Goal: Task Accomplishment & Management: Complete application form

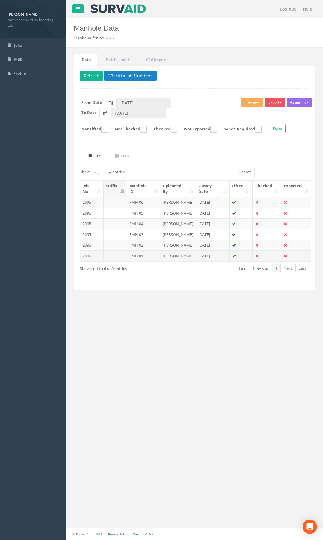
click at [121, 256] on td at bounding box center [115, 255] width 23 height 11
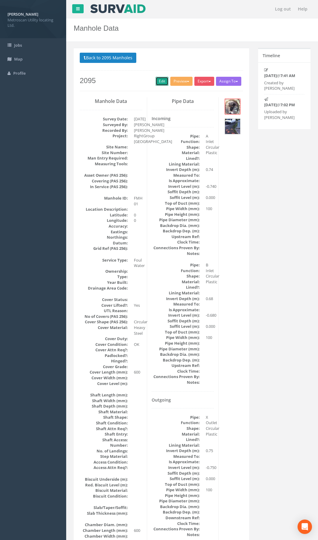
click at [156, 81] on link "Edit" at bounding box center [162, 81] width 13 height 9
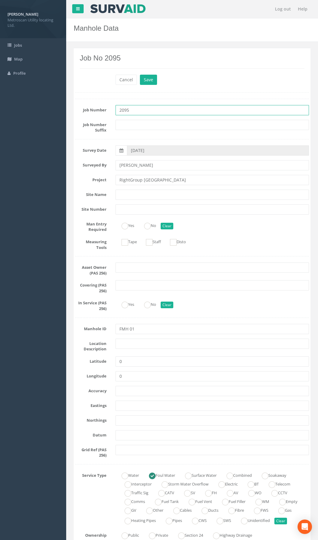
click at [126, 110] on input "2095" at bounding box center [213, 110] width 194 height 10
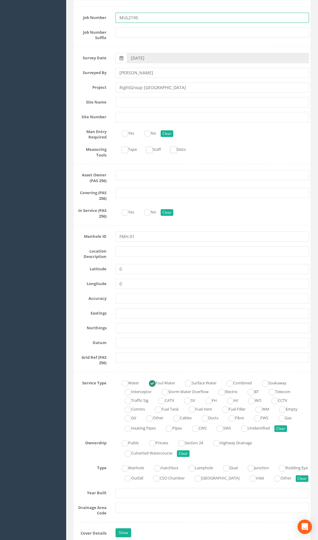
scroll to position [90, 0]
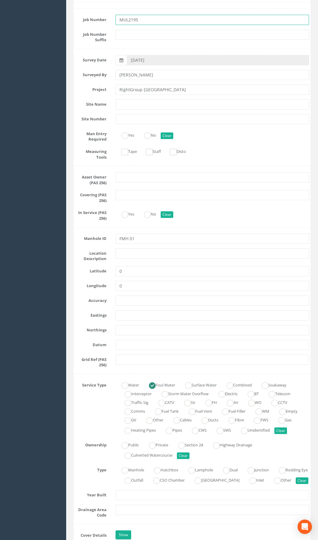
type input "MUL2195"
click at [126, 314] on input "text" at bounding box center [213, 315] width 194 height 10
paste input "588664.19"
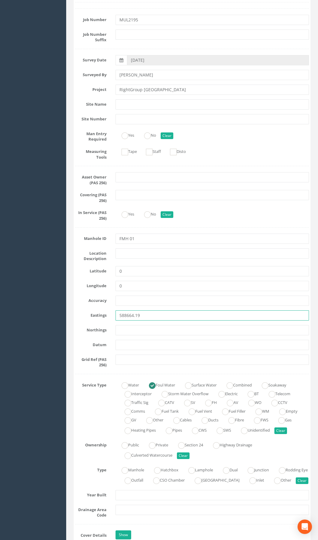
type input "588664.19"
click at [134, 331] on input "text" at bounding box center [213, 330] width 194 height 10
paste input "646509.33"
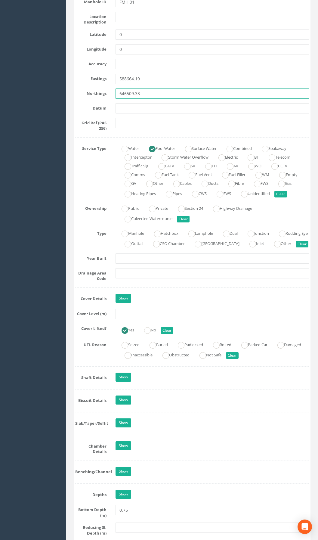
scroll to position [331, 0]
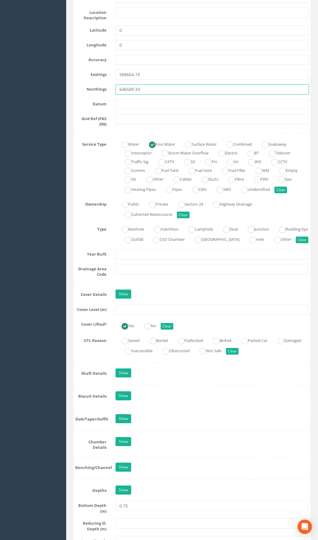
type input "646509.33"
click at [132, 315] on input "text" at bounding box center [213, 310] width 194 height 10
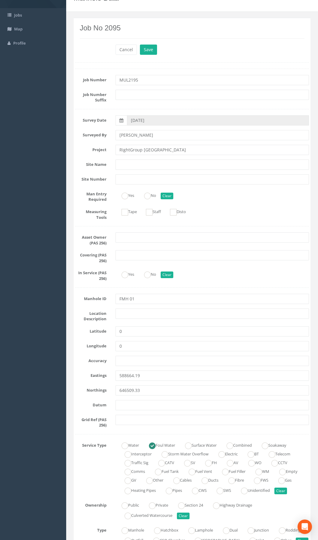
scroll to position [0, 0]
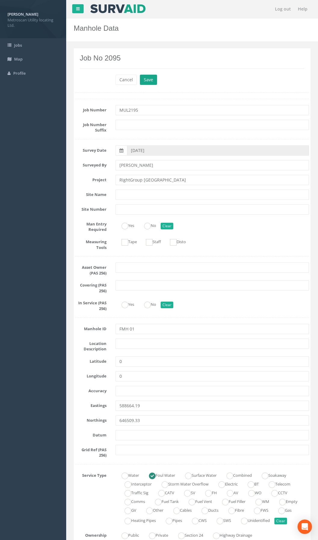
type input "98.96"
click at [149, 84] on button "Save" at bounding box center [148, 80] width 17 height 10
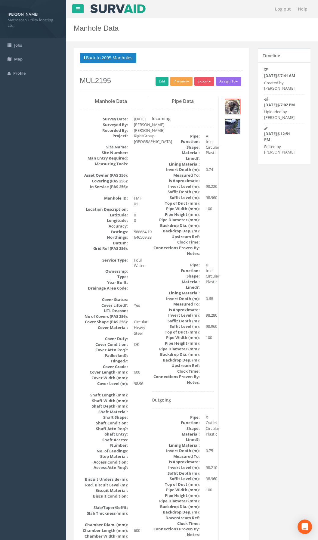
click at [177, 82] on button "Preview" at bounding box center [181, 81] width 22 height 9
click at [184, 93] on link "Metroscan Manhole" at bounding box center [170, 93] width 46 height 9
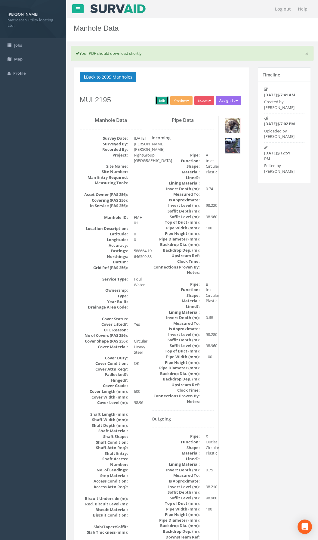
click at [160, 104] on link "Edit" at bounding box center [162, 100] width 13 height 9
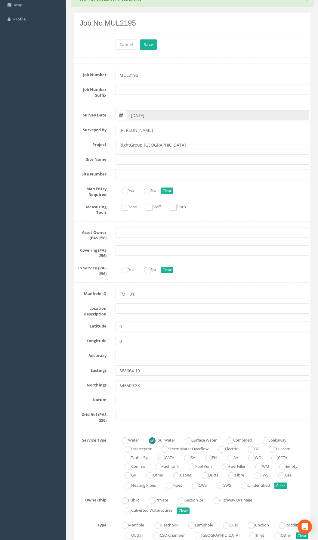
scroll to position [90, 0]
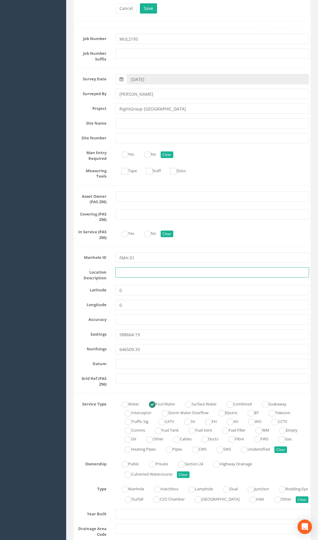
click at [123, 274] on input "text" at bounding box center [213, 272] width 194 height 10
type input "[GEOGRAPHIC_DATA]"
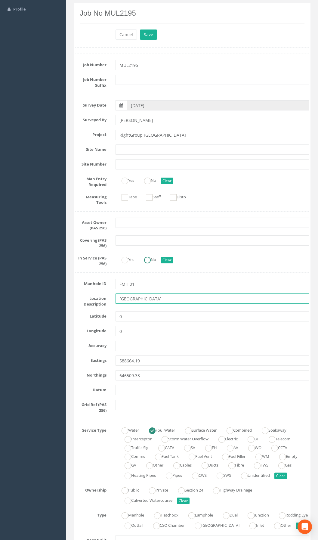
scroll to position [0, 0]
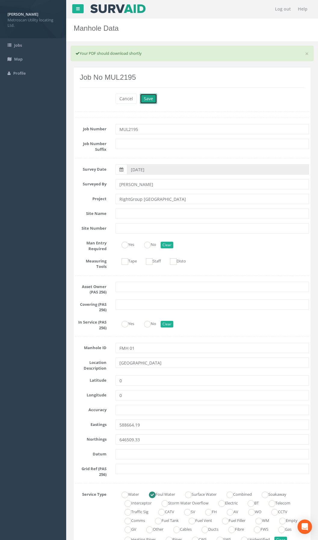
click at [148, 94] on button "Save" at bounding box center [148, 99] width 17 height 10
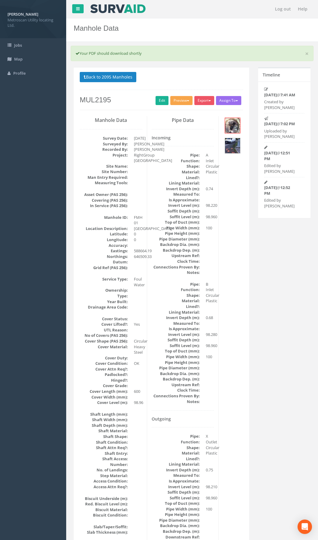
click at [181, 101] on button "Preview" at bounding box center [181, 100] width 22 height 9
click at [178, 111] on link "Metroscan Manhole" at bounding box center [170, 112] width 46 height 9
click at [116, 80] on button "Back to 2095 Manholes" at bounding box center [108, 77] width 57 height 10
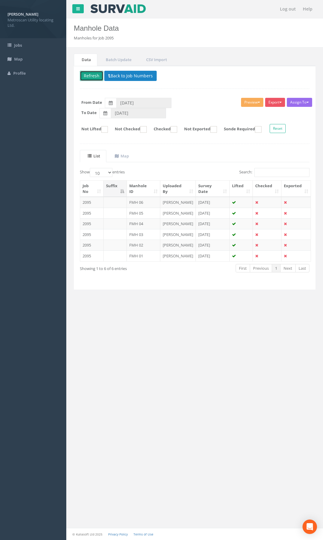
click at [90, 78] on button "Refresh" at bounding box center [91, 76] width 23 height 10
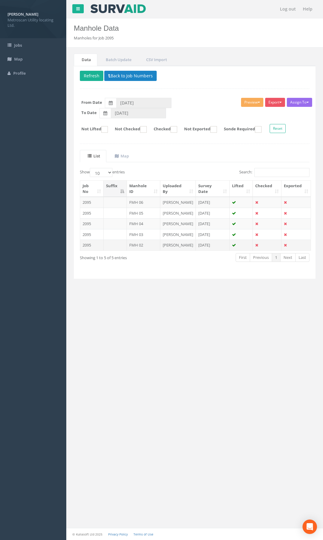
click at [121, 241] on td at bounding box center [115, 245] width 23 height 11
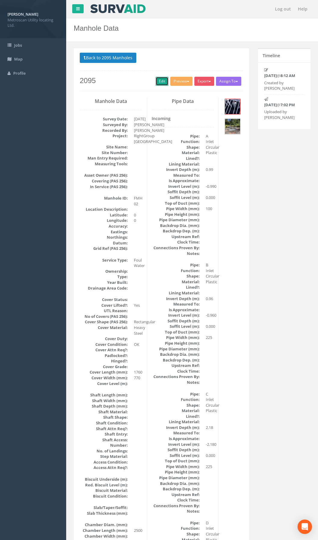
click at [158, 82] on link "Edit" at bounding box center [162, 81] width 13 height 9
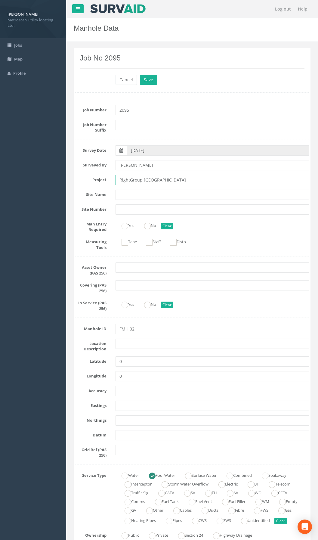
click at [166, 179] on input "RightGroup [GEOGRAPHIC_DATA]" at bounding box center [213, 180] width 194 height 10
drag, startPoint x: 165, startPoint y: 179, endPoint x: 148, endPoint y: 181, distance: 17.2
click at [148, 181] on input "RightGroup [GEOGRAPHIC_DATA]" at bounding box center [213, 180] width 194 height 10
click at [124, 346] on input "text" at bounding box center [213, 344] width 194 height 10
paste input "[GEOGRAPHIC_DATA]"
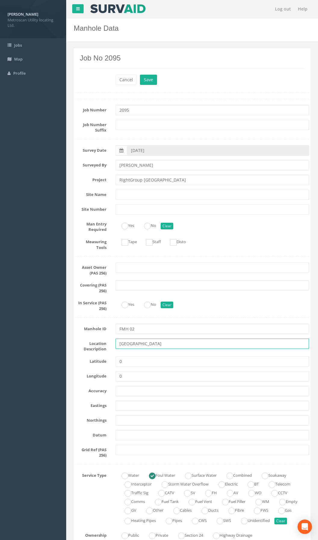
type input "[GEOGRAPHIC_DATA]"
click at [121, 409] on input "text" at bounding box center [213, 406] width 194 height 10
click at [122, 405] on input "text" at bounding box center [213, 406] width 194 height 10
paste input "588670.88"
type input "588670.88"
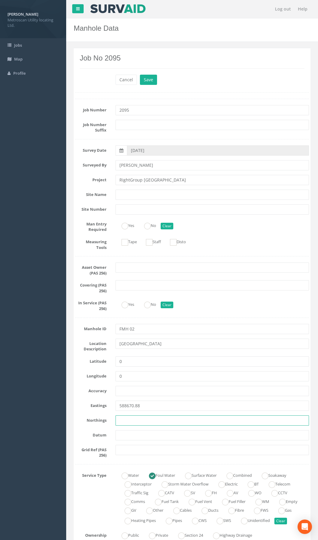
click at [126, 420] on input "text" at bounding box center [213, 420] width 194 height 10
paste input "646521.37"
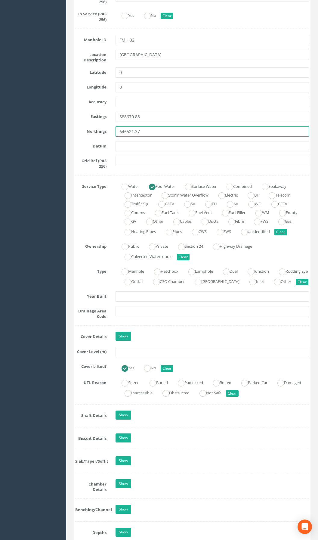
scroll to position [301, 0]
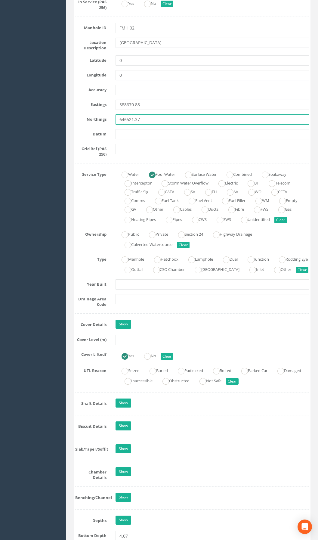
type input "646521.37"
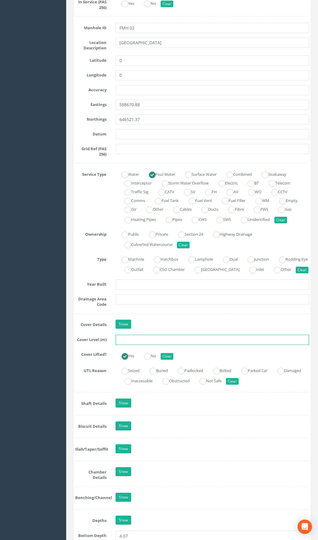
click at [123, 345] on input "text" at bounding box center [213, 340] width 194 height 10
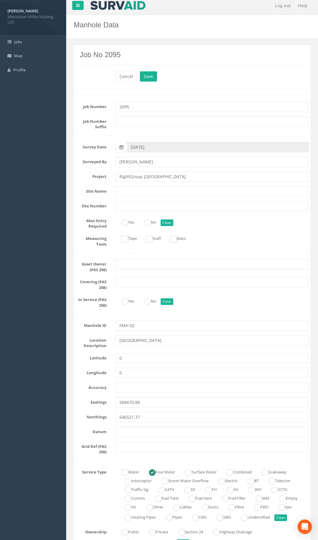
scroll to position [0, 0]
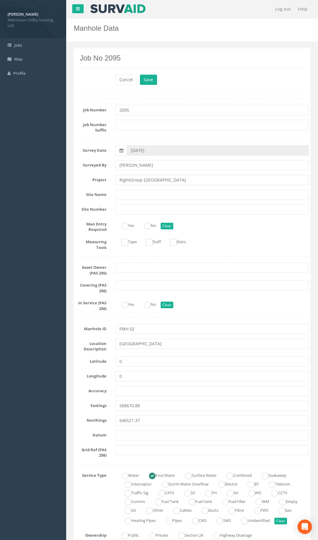
type input "99.07"
drag, startPoint x: 123, startPoint y: 110, endPoint x: 111, endPoint y: 112, distance: 12.8
click at [111, 112] on div "Job Number 2095" at bounding box center [192, 110] width 243 height 10
type input "MUL2195"
click at [147, 81] on button "Save" at bounding box center [148, 80] width 17 height 10
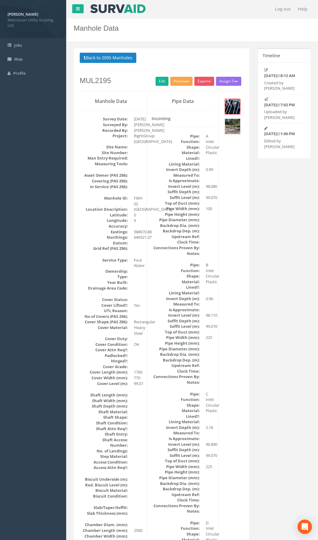
click at [181, 83] on button "Preview" at bounding box center [181, 81] width 22 height 9
click at [182, 93] on link "Metroscan Manhole" at bounding box center [170, 93] width 46 height 9
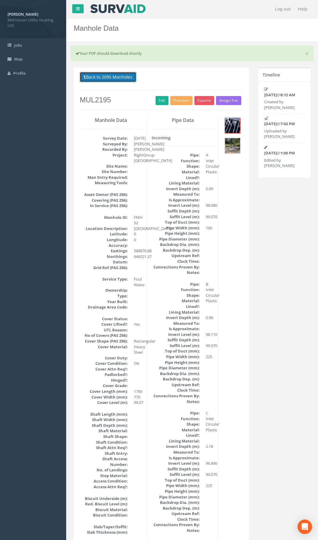
click at [113, 79] on button "Back to 2095 Manholes" at bounding box center [108, 77] width 57 height 10
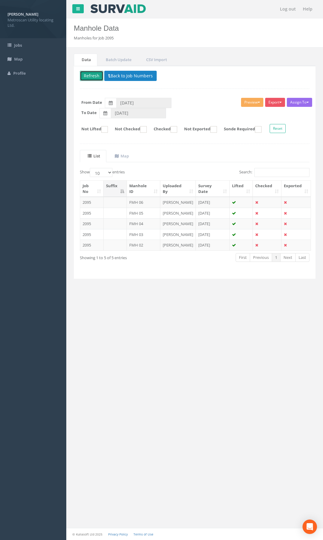
click at [97, 77] on button "Refresh" at bounding box center [91, 76] width 23 height 10
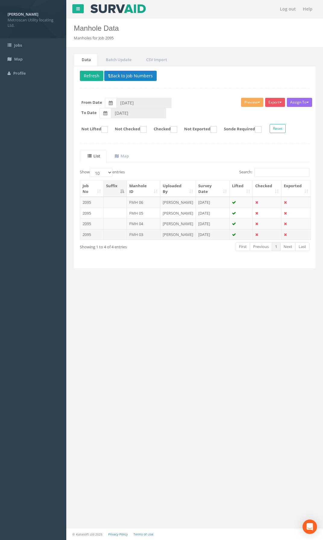
click at [127, 235] on td "FMH 03" at bounding box center [143, 234] width 33 height 11
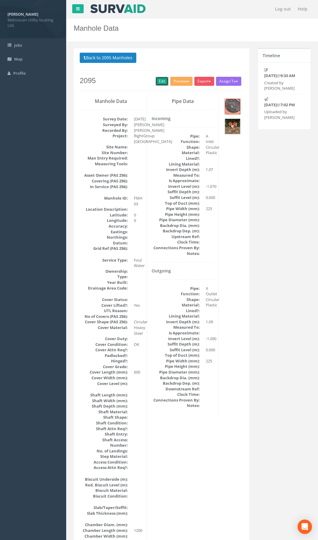
click at [160, 77] on link "Edit" at bounding box center [162, 81] width 13 height 9
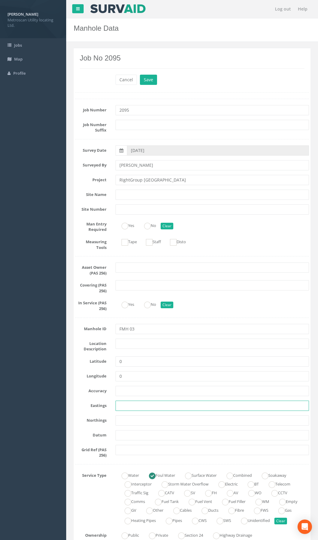
click at [121, 401] on input "text" at bounding box center [213, 406] width 194 height 10
paste input "588649.93"
type input "588649.93"
click at [134, 424] on input "text" at bounding box center [213, 420] width 194 height 10
paste input "646528.06"
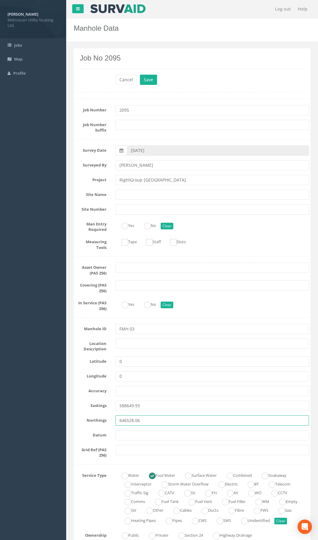
type input "646528.06"
click at [157, 177] on input "RightGroup [GEOGRAPHIC_DATA]" at bounding box center [213, 180] width 194 height 10
click at [128, 349] on div "Location Description" at bounding box center [192, 345] width 243 height 13
click at [127, 344] on input "text" at bounding box center [213, 344] width 194 height 10
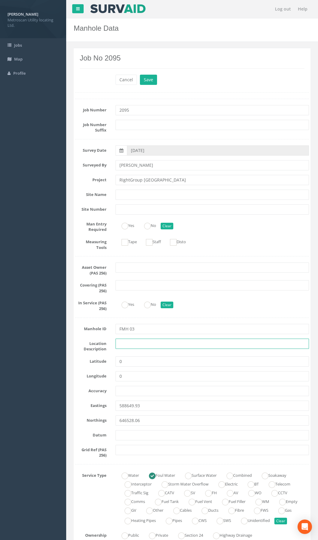
paste input "[GEOGRAPHIC_DATA]"
type input "[GEOGRAPHIC_DATA]"
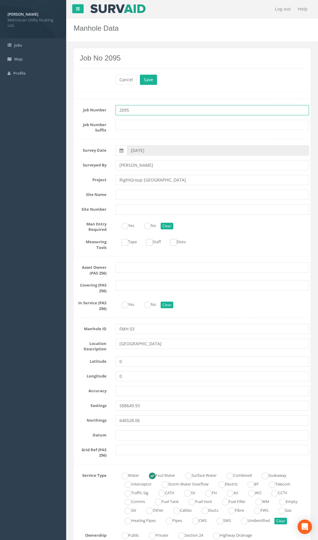
drag, startPoint x: 124, startPoint y: 110, endPoint x: 108, endPoint y: 107, distance: 15.9
click at [108, 107] on div "Job Number 2095" at bounding box center [192, 110] width 243 height 10
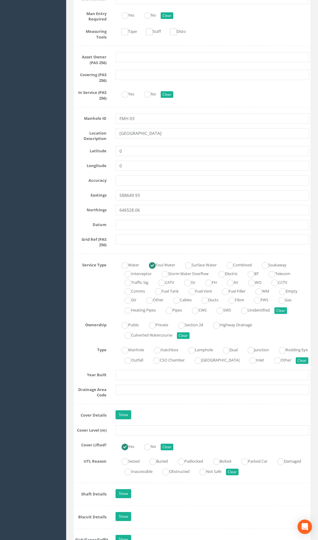
scroll to position [211, 0]
type input "MUL2195"
click at [132, 435] on input "text" at bounding box center [213, 430] width 194 height 10
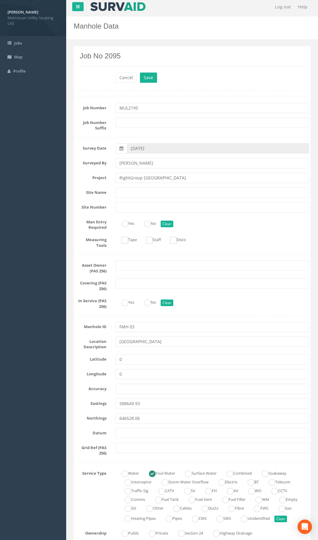
scroll to position [0, 0]
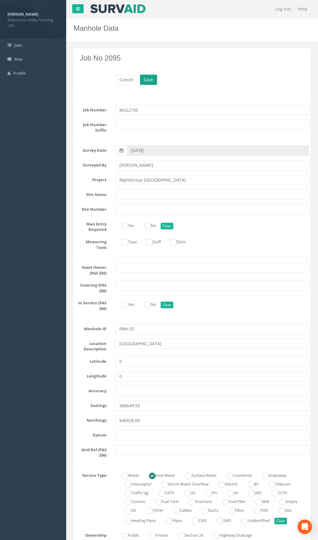
type input "100.26"
click at [145, 76] on button "Save" at bounding box center [148, 80] width 17 height 10
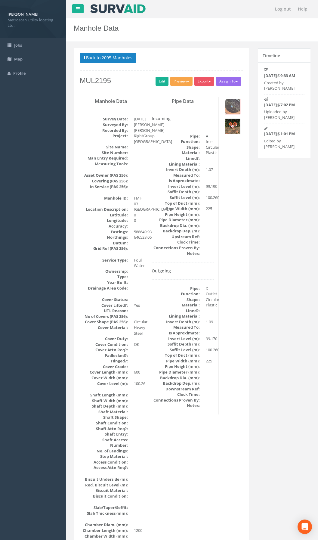
click at [181, 85] on button "Preview" at bounding box center [181, 81] width 22 height 9
click at [183, 94] on link "Metroscan Manhole" at bounding box center [170, 93] width 46 height 9
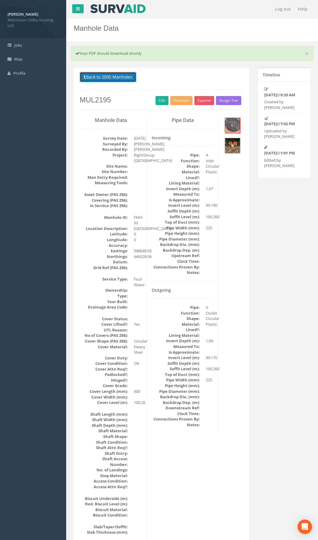
click at [112, 80] on button "Back to 2095 Manholes" at bounding box center [108, 77] width 57 height 10
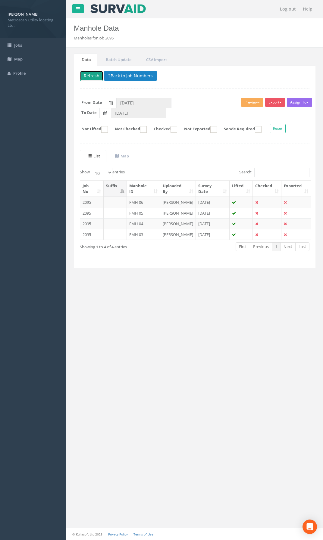
click at [91, 78] on button "Refresh" at bounding box center [91, 76] width 23 height 10
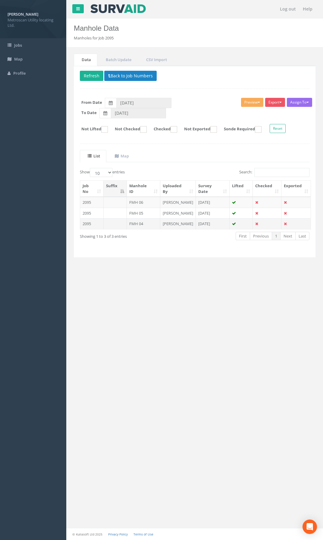
click at [126, 225] on td at bounding box center [115, 223] width 23 height 11
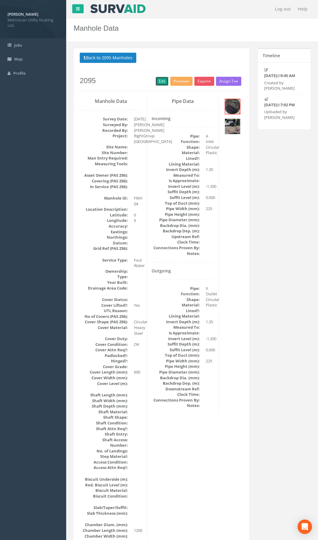
click at [164, 81] on link "Edit" at bounding box center [162, 81] width 13 height 9
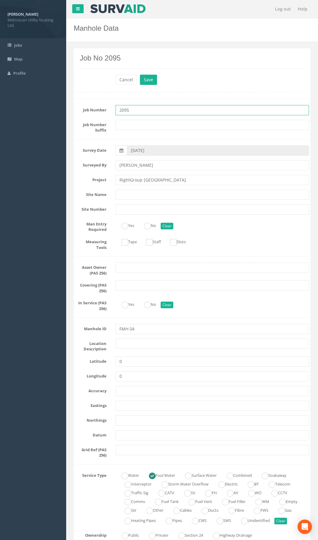
drag, startPoint x: 124, startPoint y: 113, endPoint x: 108, endPoint y: 107, distance: 16.6
click at [108, 108] on div "Job Number 2095" at bounding box center [192, 110] width 243 height 10
type input "MUL2195"
click at [152, 177] on input "RightGroup [GEOGRAPHIC_DATA]" at bounding box center [213, 180] width 194 height 10
click at [154, 179] on input "RightGroup [GEOGRAPHIC_DATA]" at bounding box center [213, 180] width 194 height 10
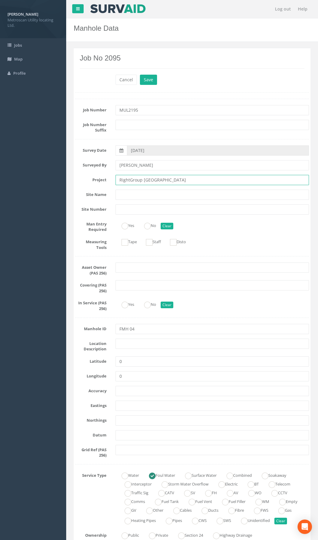
click at [155, 179] on input "RightGroup [GEOGRAPHIC_DATA]" at bounding box center [213, 180] width 194 height 10
click at [130, 343] on input "text" at bounding box center [213, 344] width 194 height 10
paste input "[GEOGRAPHIC_DATA]"
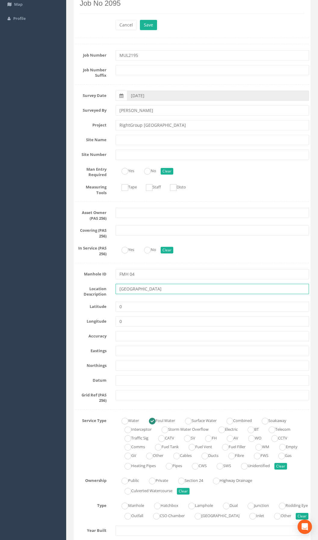
scroll to position [90, 0]
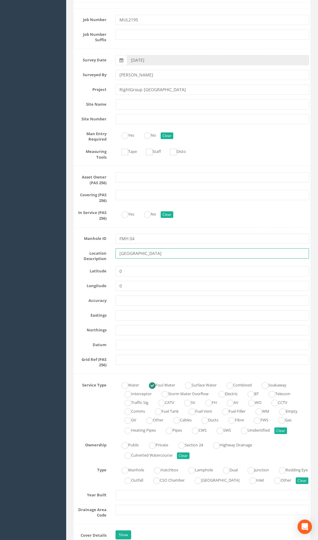
type input "[GEOGRAPHIC_DATA]"
click at [127, 312] on input "text" at bounding box center [213, 315] width 194 height 10
paste input "588593.10"
type input "588593.10"
click at [136, 334] on input "text" at bounding box center [213, 330] width 194 height 10
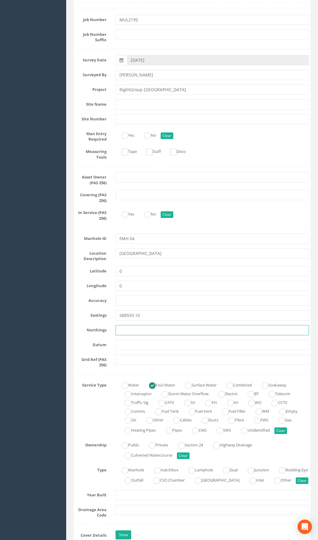
paste input "646568.18"
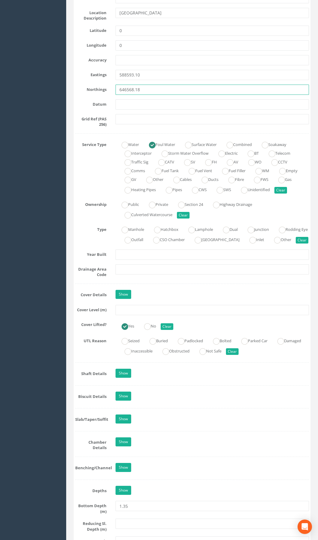
scroll to position [331, 0]
type input "646568.18"
click at [129, 315] on input "text" at bounding box center [213, 310] width 194 height 10
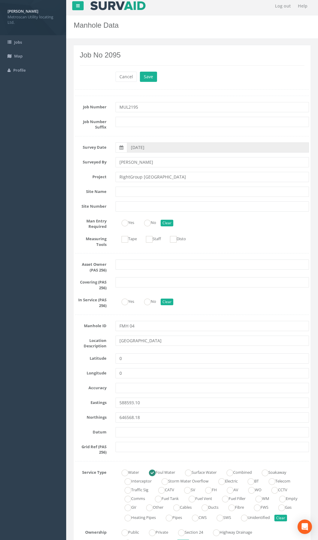
scroll to position [0, 0]
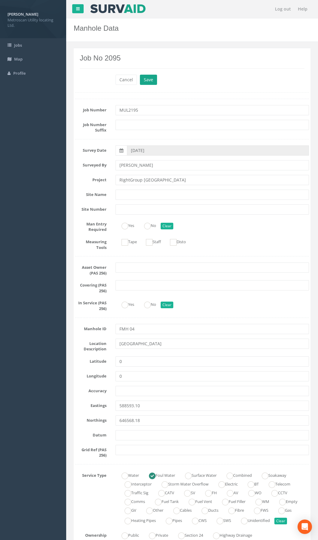
type input "101.06"
click at [148, 81] on button "Save" at bounding box center [148, 80] width 17 height 10
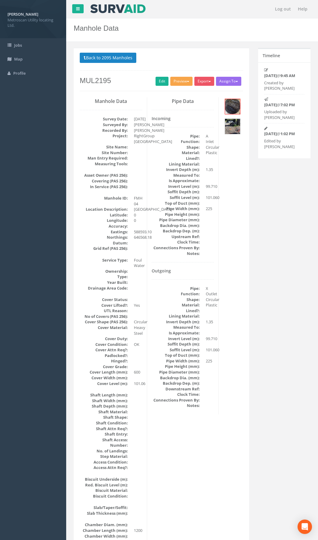
click at [181, 82] on button "Preview" at bounding box center [181, 81] width 22 height 9
click at [181, 92] on link "Metroscan Manhole" at bounding box center [170, 93] width 46 height 9
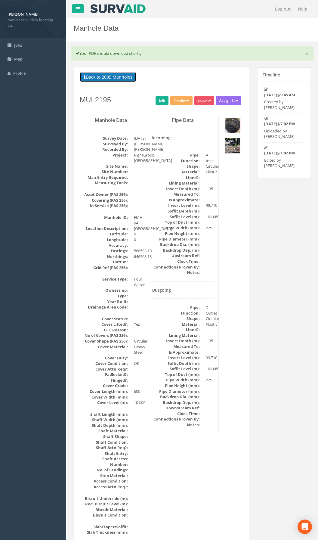
click at [113, 76] on button "Back to 2095 Manholes" at bounding box center [108, 77] width 57 height 10
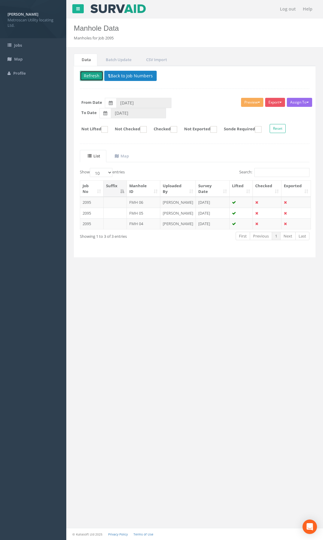
click at [94, 76] on button "Refresh" at bounding box center [91, 76] width 23 height 10
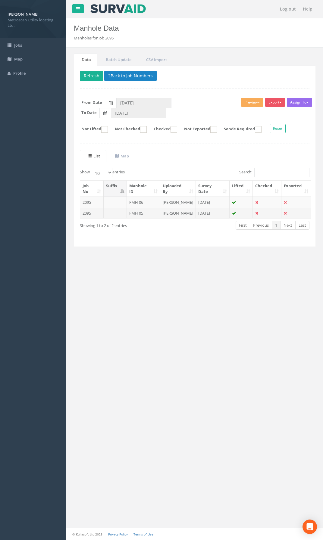
click at [132, 213] on td "FMH 05" at bounding box center [143, 213] width 33 height 11
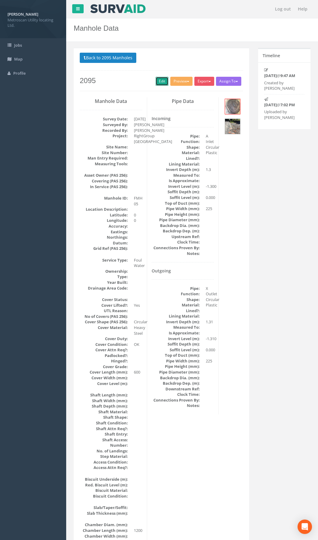
click at [158, 84] on link "Edit" at bounding box center [162, 81] width 13 height 9
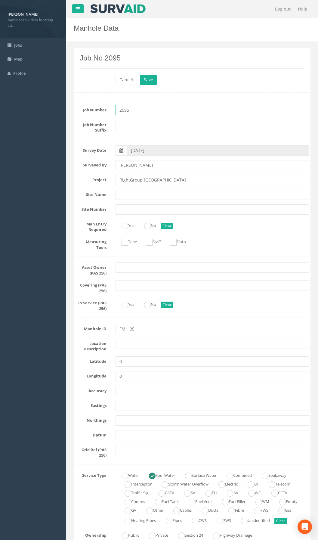
click at [123, 110] on input "2095" at bounding box center [213, 110] width 194 height 10
drag, startPoint x: 124, startPoint y: 111, endPoint x: 104, endPoint y: 109, distance: 20.2
click at [104, 109] on div "Job Number 2095" at bounding box center [192, 110] width 243 height 10
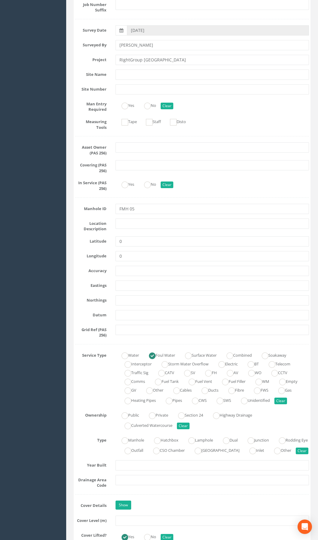
scroll to position [120, 0]
type input "MUL2195"
click at [129, 282] on input "text" at bounding box center [213, 285] width 194 height 10
paste input "588589.62"
type input "588589.62"
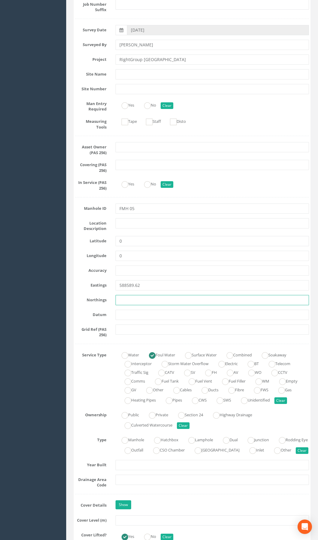
click at [140, 303] on input "text" at bounding box center [213, 300] width 194 height 10
paste input "646574.65"
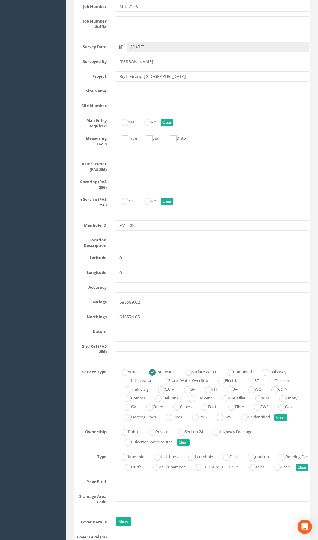
scroll to position [90, 0]
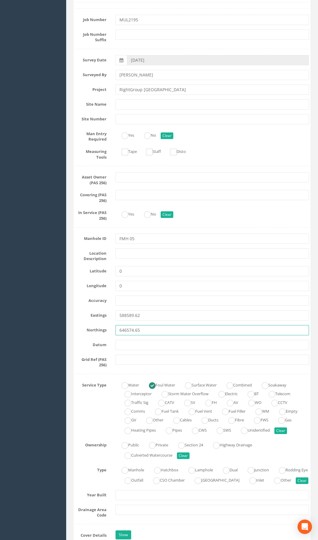
type input "646574.65"
click at [153, 92] on input "RightGroup [GEOGRAPHIC_DATA]" at bounding box center [213, 90] width 194 height 10
click at [154, 90] on input "RightGroup [GEOGRAPHIC_DATA]" at bounding box center [213, 90] width 194 height 10
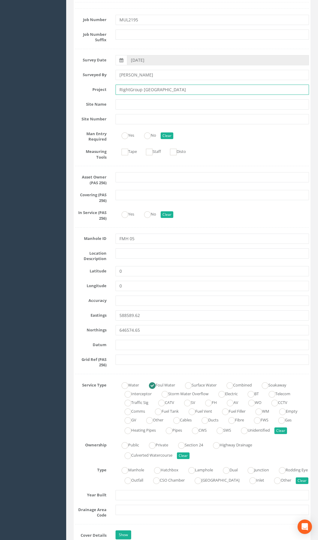
click at [154, 90] on input "RightGroup [GEOGRAPHIC_DATA]" at bounding box center [213, 90] width 194 height 10
click at [159, 90] on input "RightGroup [GEOGRAPHIC_DATA]" at bounding box center [213, 90] width 194 height 10
click at [165, 90] on input "RightGroup [GEOGRAPHIC_DATA]" at bounding box center [213, 90] width 194 height 10
drag, startPoint x: 165, startPoint y: 90, endPoint x: 156, endPoint y: 91, distance: 8.8
click at [156, 91] on input "RightGroup [GEOGRAPHIC_DATA]" at bounding box center [213, 90] width 194 height 10
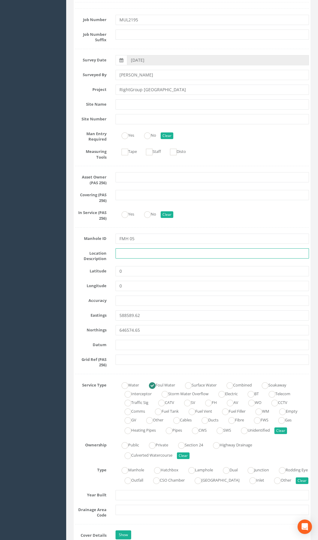
click at [138, 253] on input "text" at bounding box center [213, 253] width 194 height 10
paste input "[GEOGRAPHIC_DATA]"
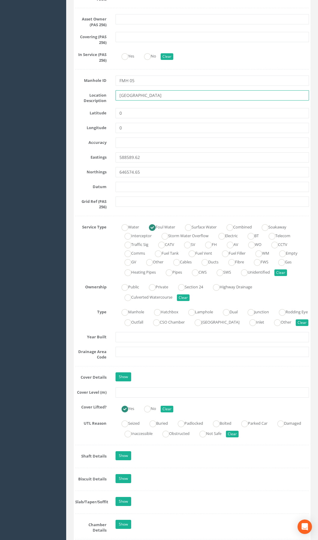
scroll to position [271, 0]
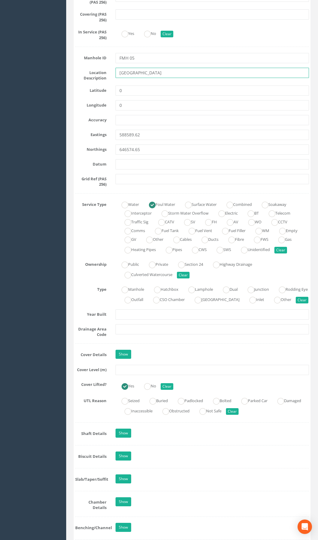
type input "[GEOGRAPHIC_DATA]"
click at [132, 375] on input "text" at bounding box center [213, 370] width 194 height 10
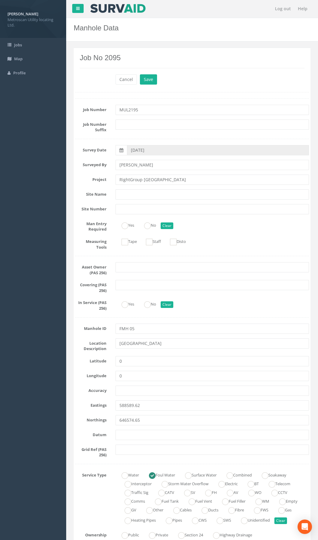
scroll to position [0, 0]
type input "101.17"
click at [150, 81] on button "Save" at bounding box center [148, 80] width 17 height 10
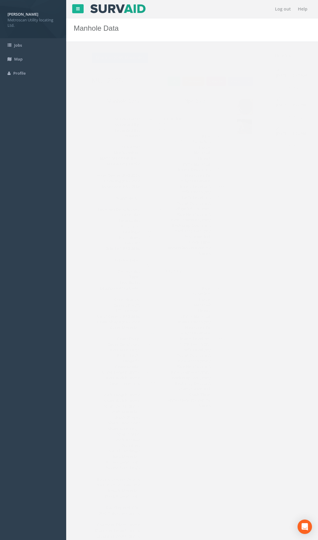
click at [185, 79] on button "Preview" at bounding box center [181, 81] width 22 height 9
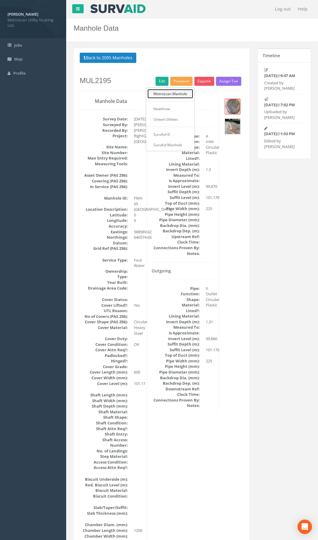
click at [178, 94] on link "Metroscan Manhole" at bounding box center [170, 93] width 46 height 9
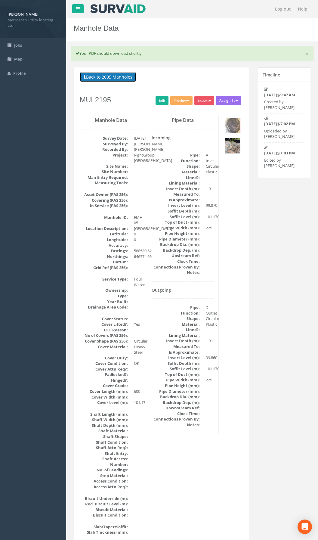
click at [119, 73] on button "Back to 2095 Manholes" at bounding box center [108, 77] width 57 height 10
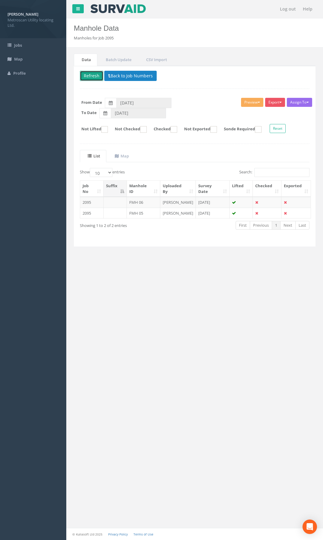
click at [93, 76] on button "Refresh" at bounding box center [91, 76] width 23 height 10
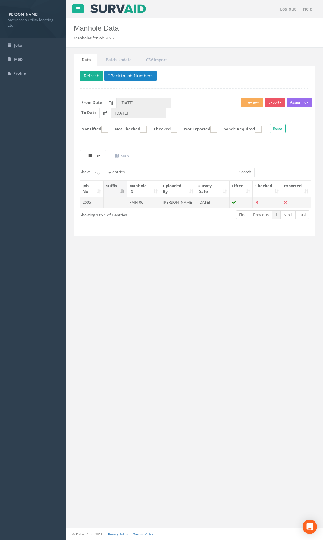
click at [125, 201] on td at bounding box center [115, 202] width 23 height 11
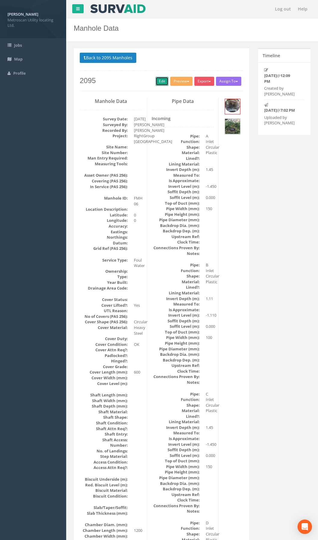
click at [161, 82] on link "Edit" at bounding box center [162, 81] width 13 height 9
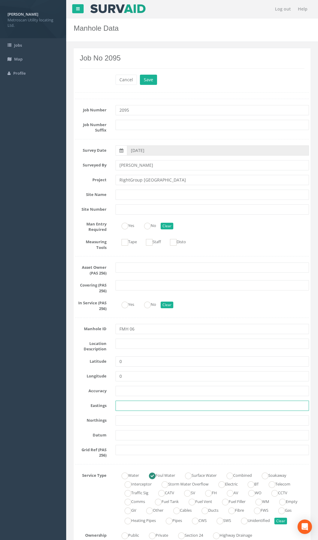
click at [119, 408] on input "text" at bounding box center [213, 406] width 194 height 10
paste input "588677.05"
type input "588677.05"
click at [123, 420] on input "text" at bounding box center [213, 420] width 194 height 10
paste input "646487.47"
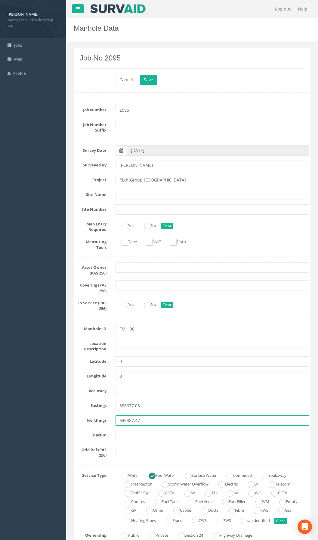
type input "646487.47"
click at [151, 180] on input "RightGroup [GEOGRAPHIC_DATA]" at bounding box center [213, 180] width 194 height 10
click at [132, 347] on input "text" at bounding box center [213, 344] width 194 height 10
paste input "[GEOGRAPHIC_DATA]"
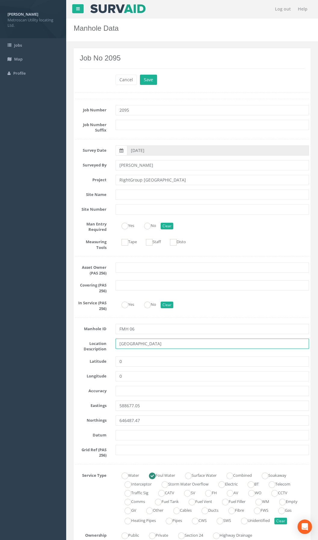
type input "[GEOGRAPHIC_DATA]"
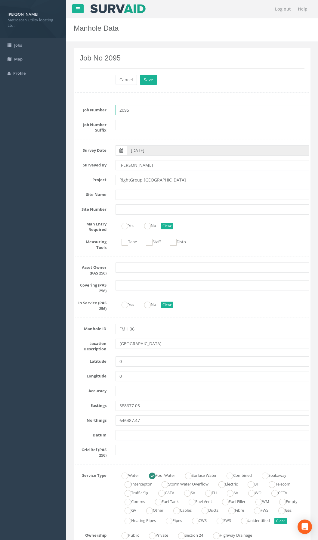
click at [123, 110] on input "2095" at bounding box center [213, 110] width 194 height 10
drag, startPoint x: 124, startPoint y: 109, endPoint x: 112, endPoint y: 108, distance: 11.8
click at [112, 108] on div "2095" at bounding box center [212, 110] width 203 height 10
type input "MUL2195"
click at [154, 182] on input "RightGroup [GEOGRAPHIC_DATA]" at bounding box center [213, 180] width 194 height 10
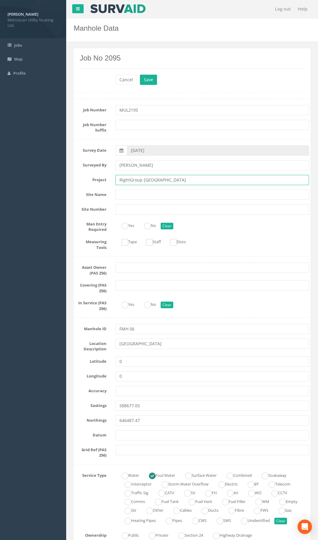
click at [154, 182] on input "RightGroup [GEOGRAPHIC_DATA]" at bounding box center [213, 180] width 194 height 10
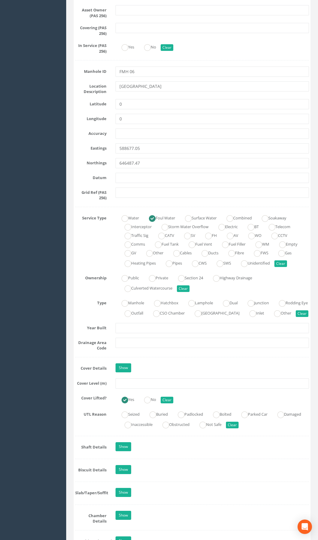
scroll to position [271, 0]
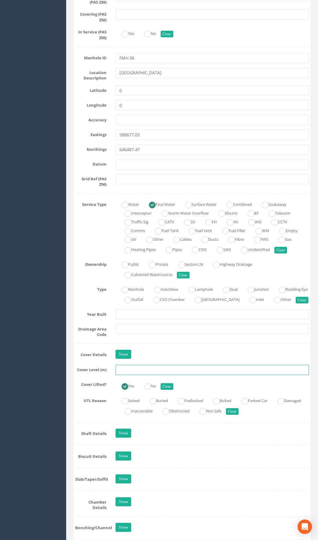
click at [126, 375] on input "text" at bounding box center [213, 370] width 194 height 10
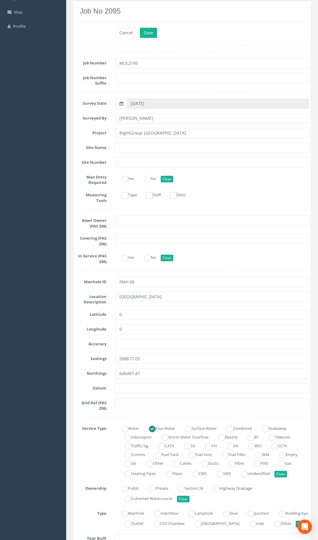
scroll to position [0, 0]
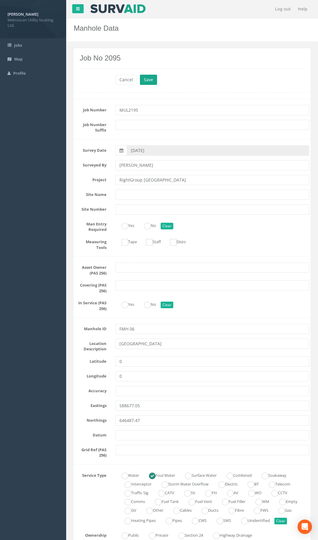
type input "98.42"
click at [150, 83] on button "Save" at bounding box center [148, 80] width 17 height 10
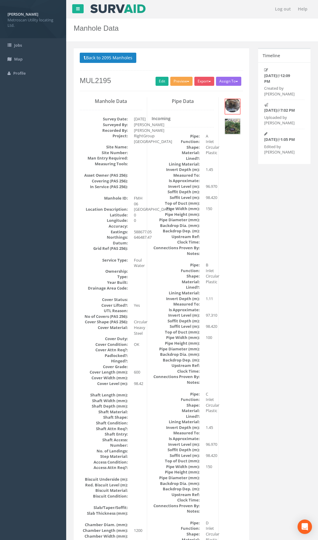
click at [172, 82] on button "Preview" at bounding box center [181, 81] width 22 height 9
click at [180, 93] on link "Metroscan Manhole" at bounding box center [170, 93] width 46 height 9
